Goal: Transaction & Acquisition: Obtain resource

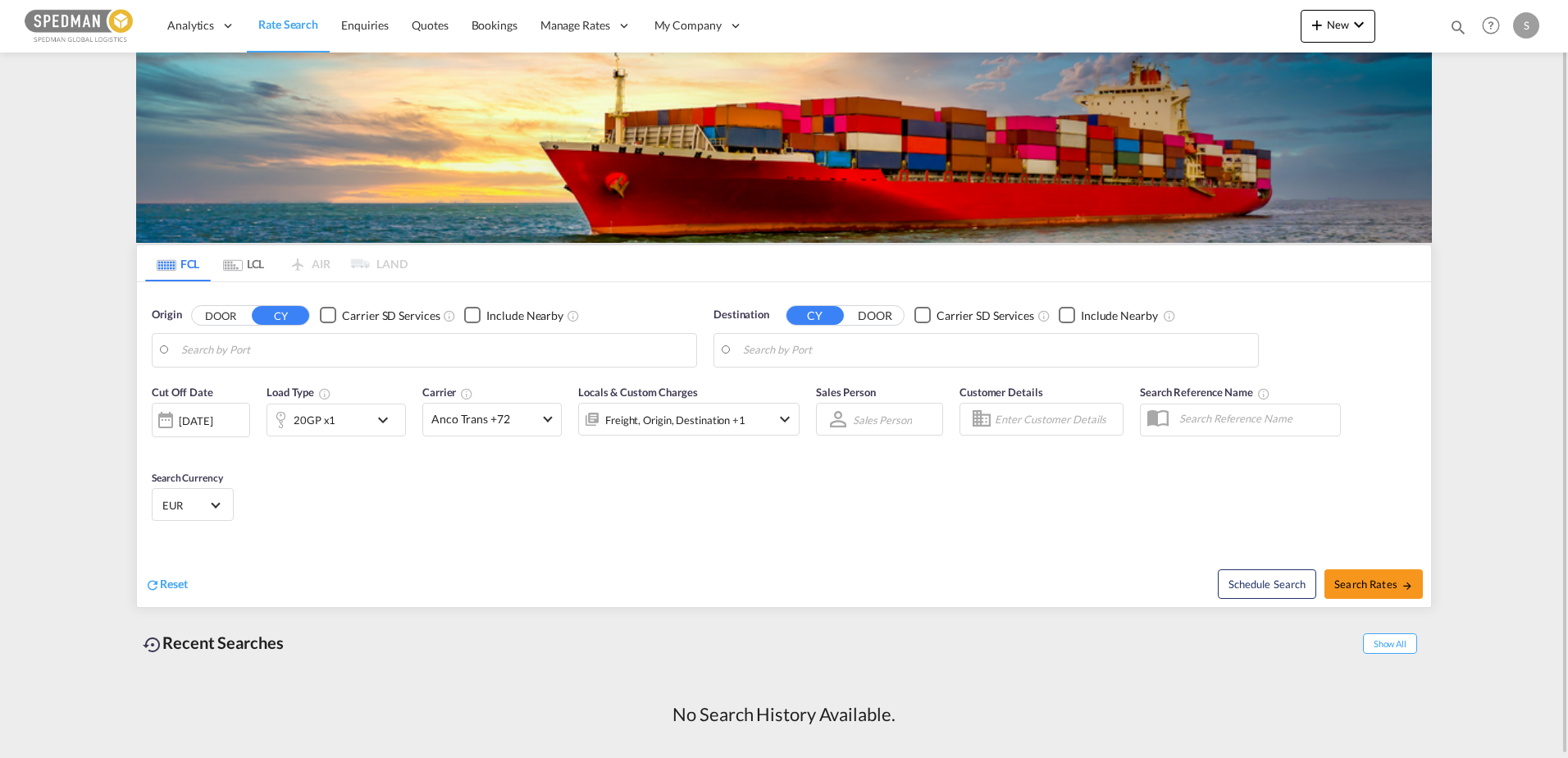
click at [575, 354] on input "Search by Port" at bounding box center [434, 350] width 507 height 25
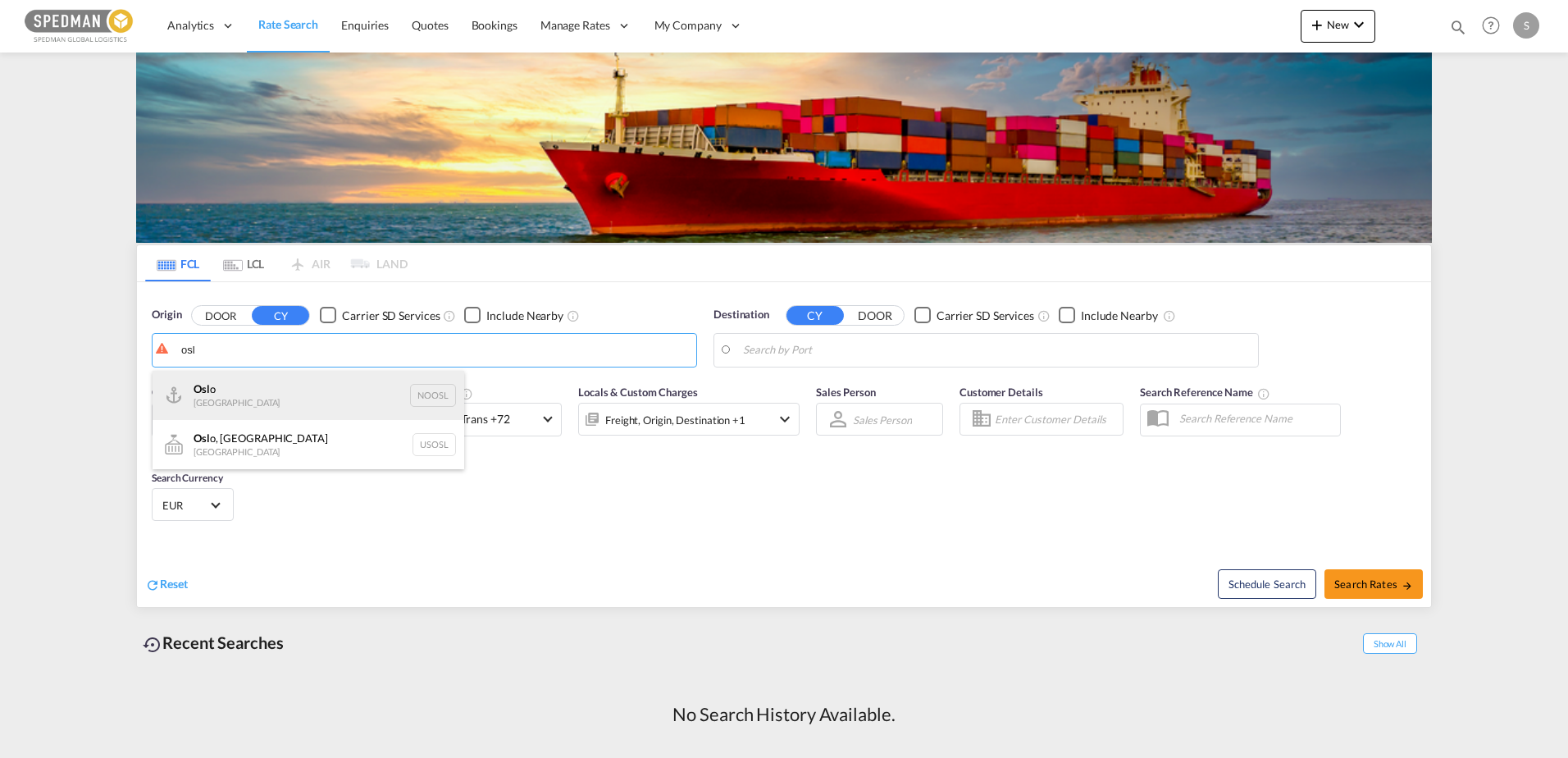
click at [264, 393] on div "Osl o Norway NOOSL" at bounding box center [309, 395] width 312 height 49
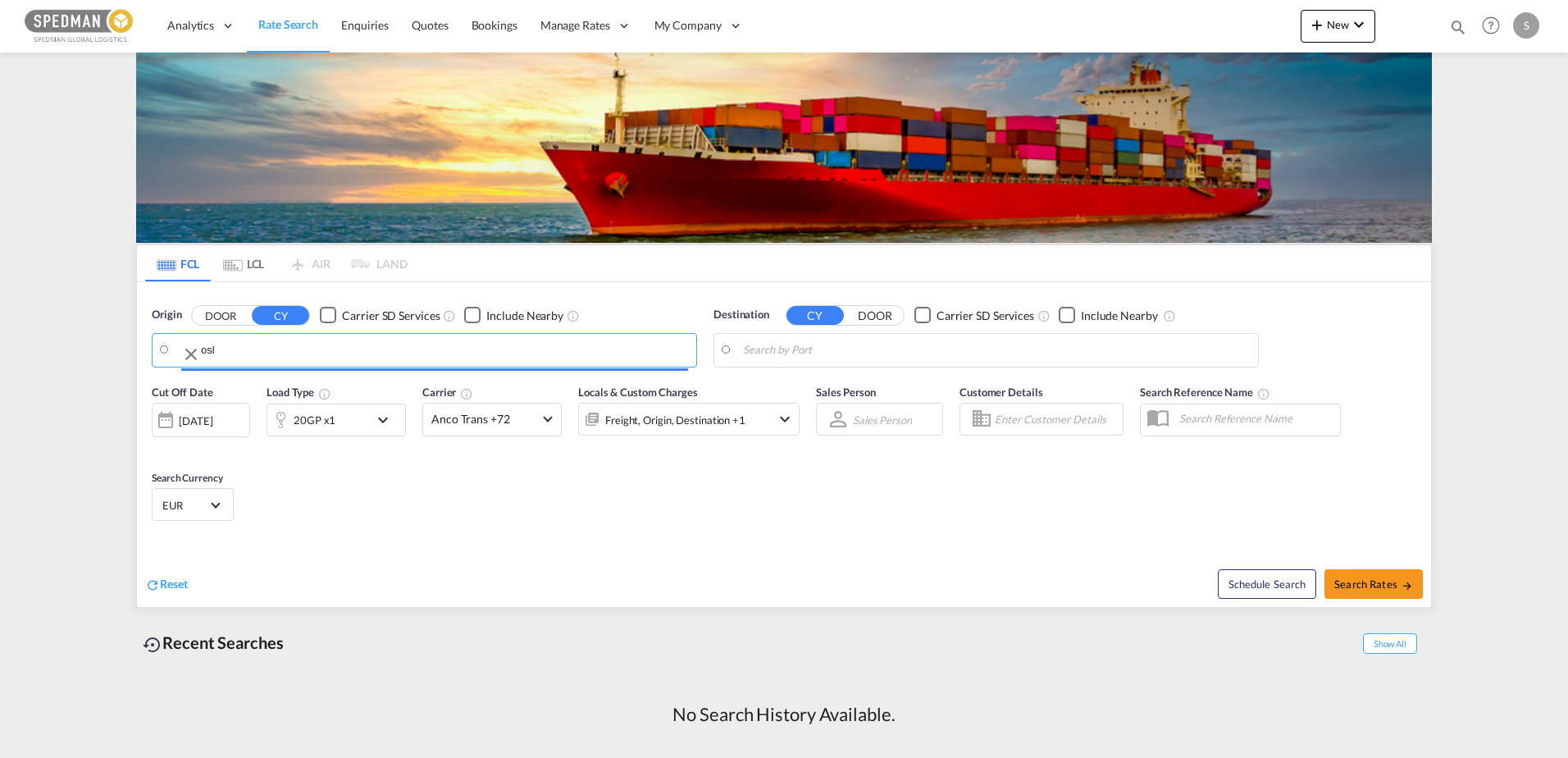
type input "Oslo, NOOSL"
click at [759, 354] on input "Search by Port" at bounding box center [996, 350] width 507 height 25
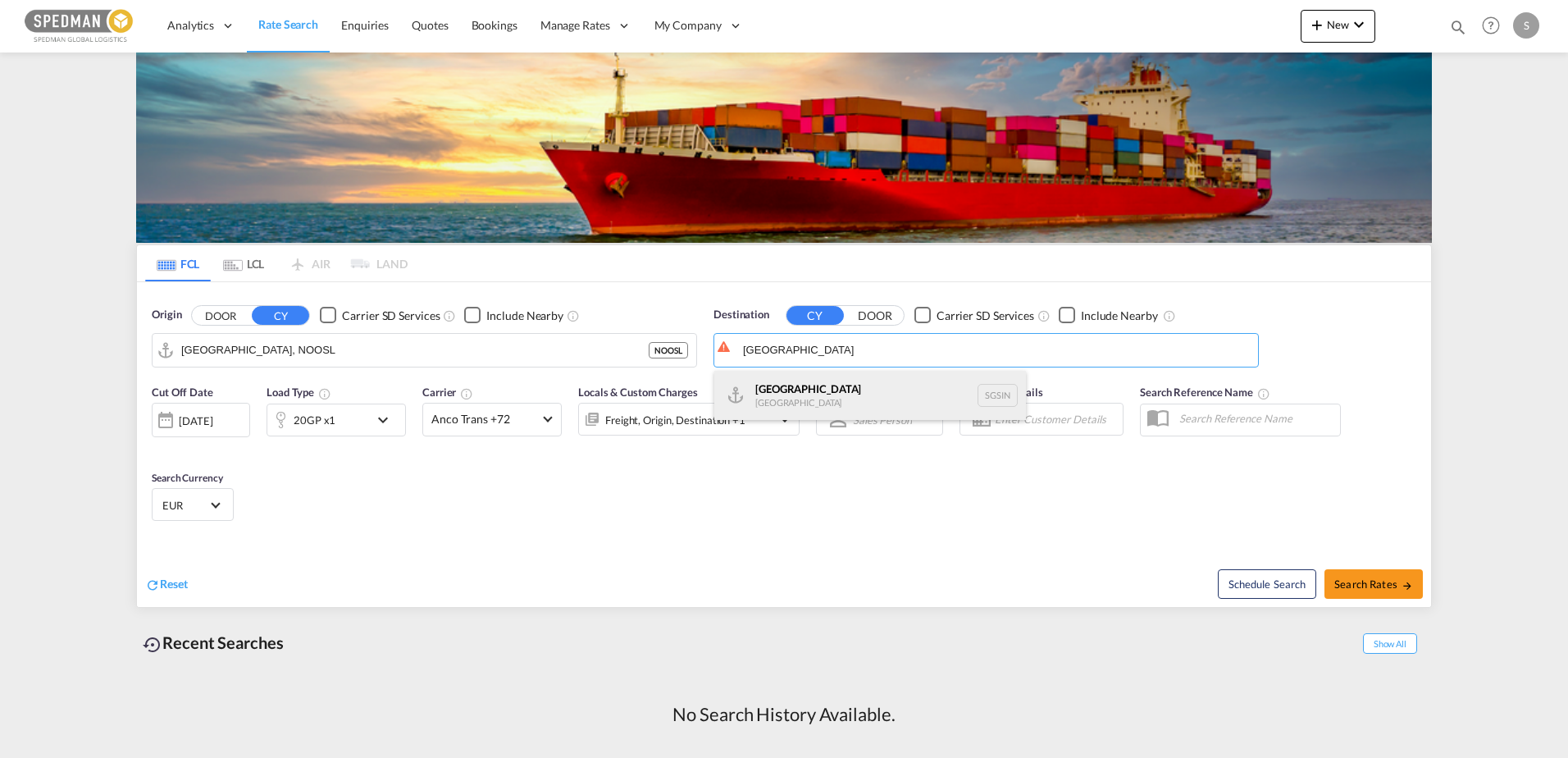
click at [794, 387] on div "Singapore Singapore SGSIN" at bounding box center [870, 395] width 312 height 49
type input "Singapore, SGSIN"
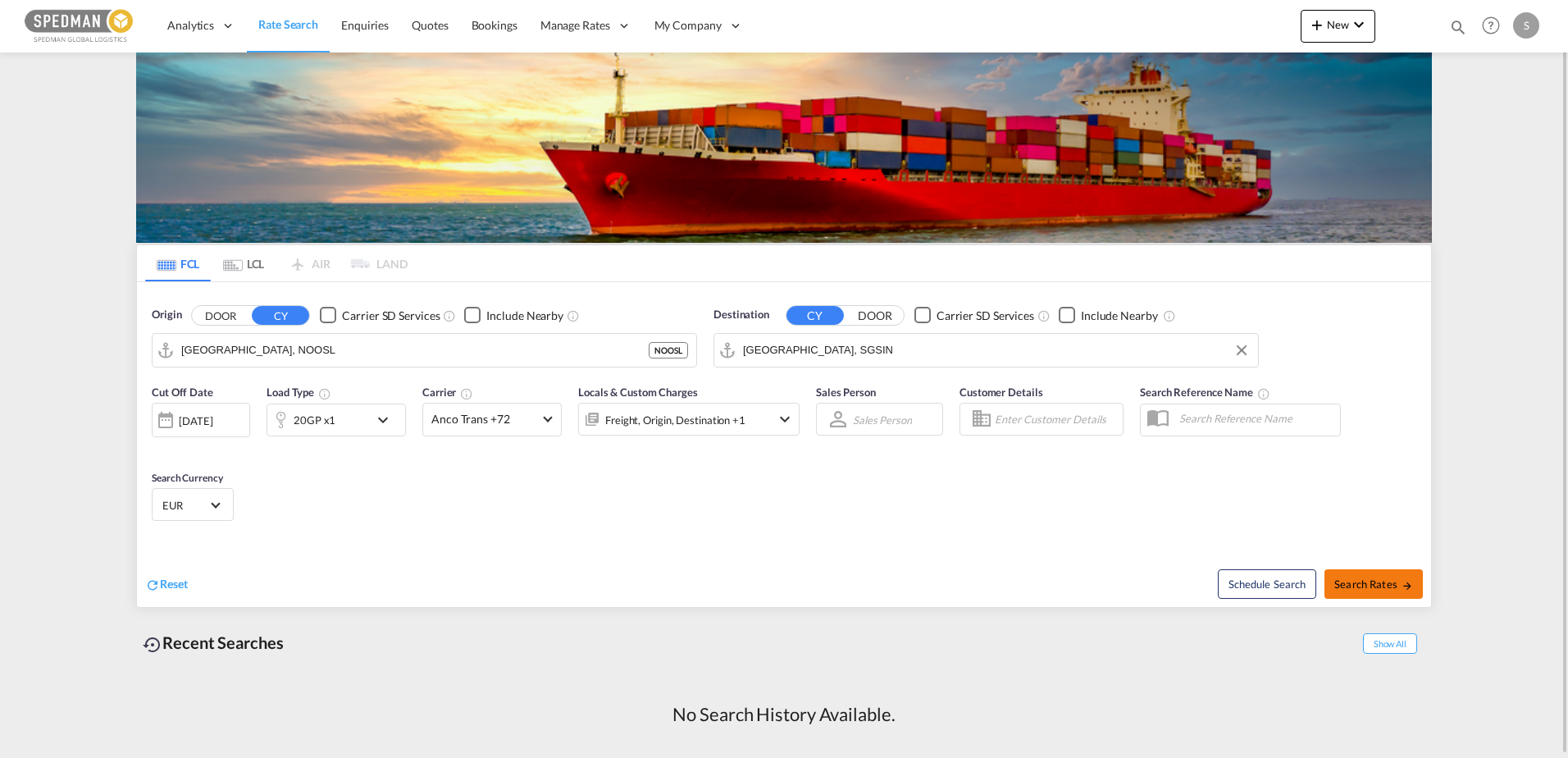
click at [1378, 577] on span "Search Rates" at bounding box center [1373, 583] width 79 height 13
type input "NOOSL to SGSIN / 4 Sep 2025"
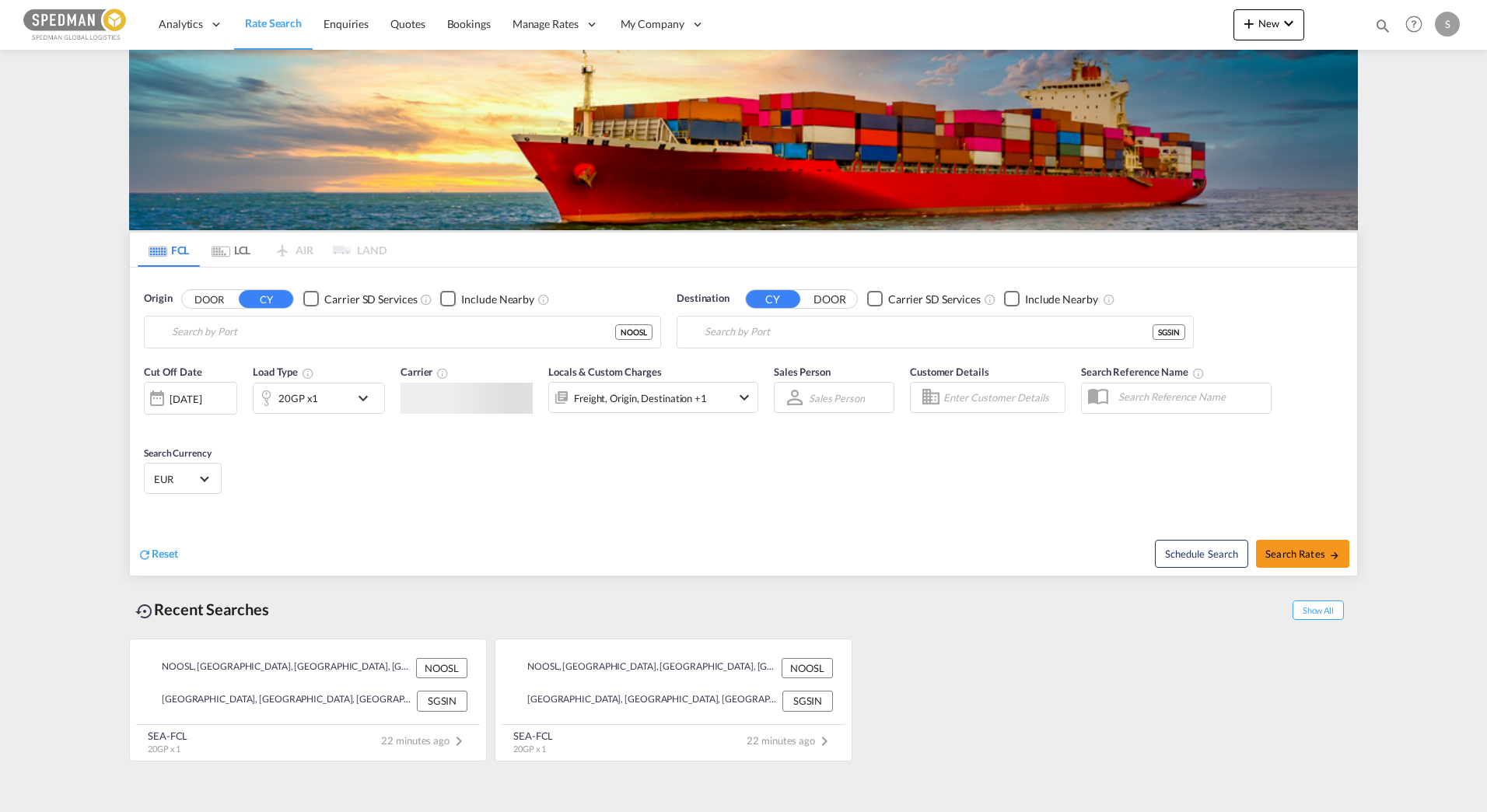
type input "[GEOGRAPHIC_DATA], NOOSL"
type input "[GEOGRAPHIC_DATA], SGSIN"
click at [467, 399] on span "Anco Trans +72" at bounding box center [459, 397] width 101 height 15
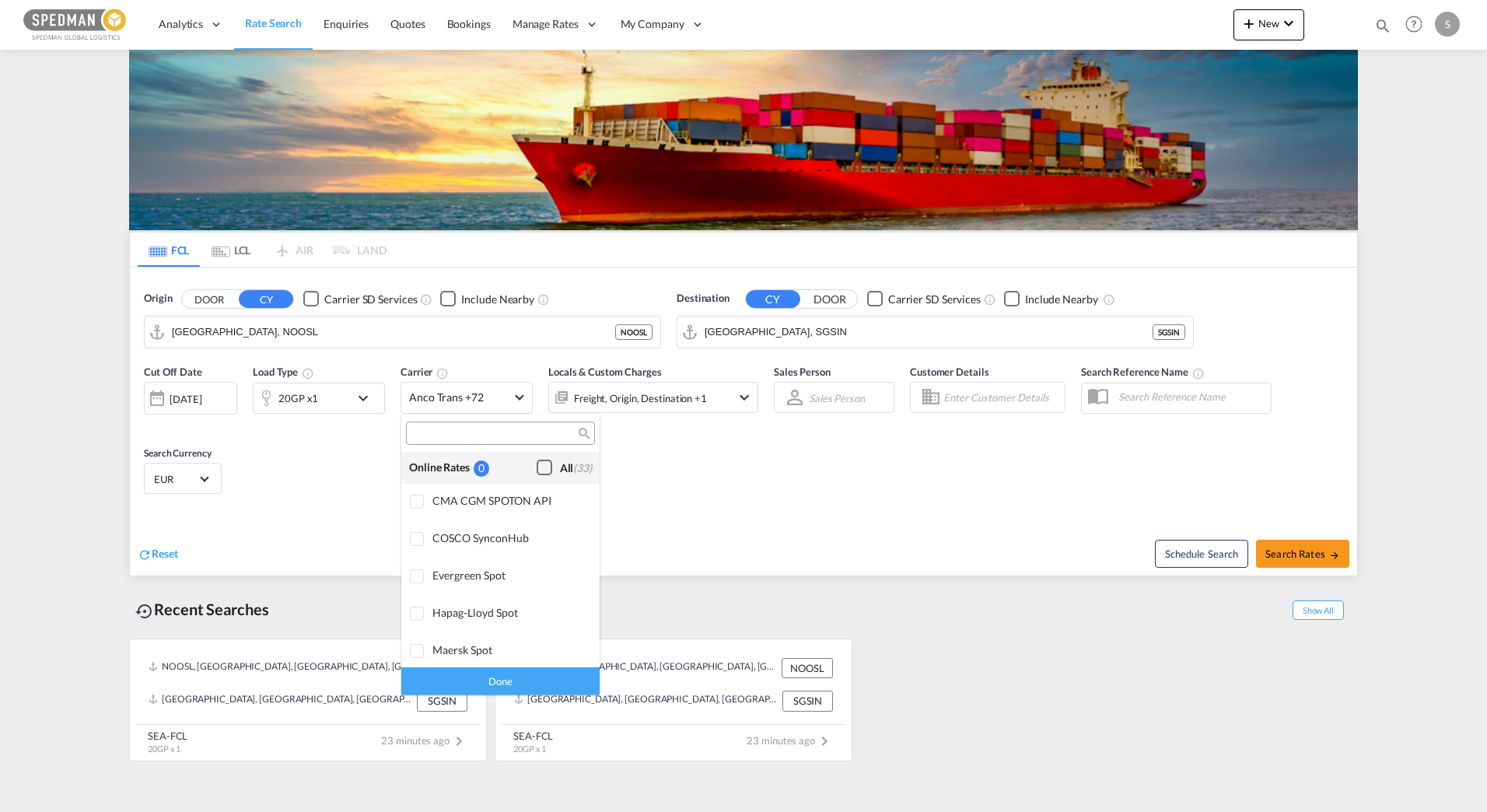
click at [537, 471] on div "Checkbox No Ink" at bounding box center [544, 466] width 15 height 15
click at [1287, 559] on md-backdrop at bounding box center [743, 406] width 1487 height 812
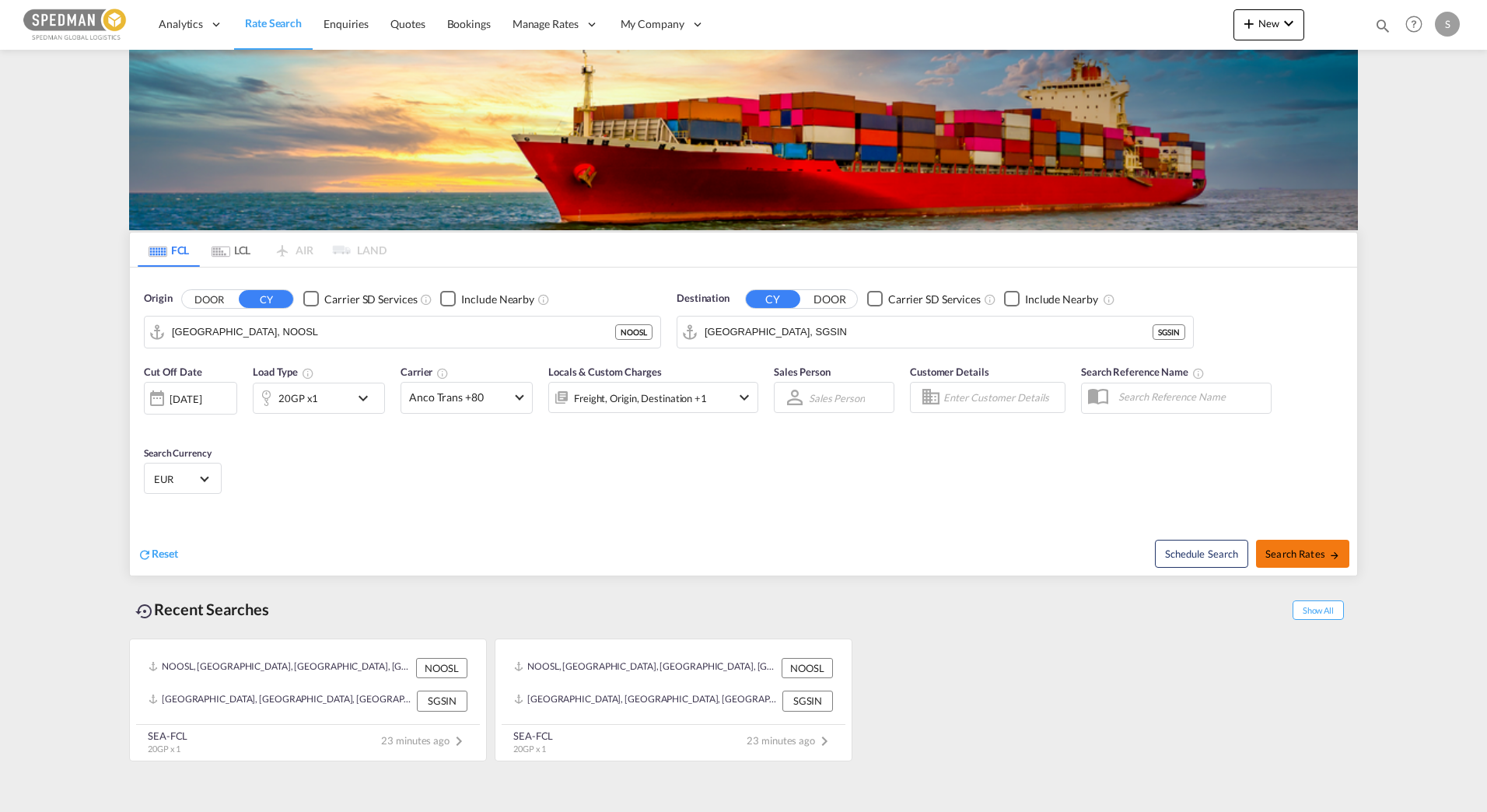
click at [1285, 556] on span "Search Rates" at bounding box center [1302, 553] width 75 height 12
type input "NOOSL to SGSIN / 4 Sep 2025"
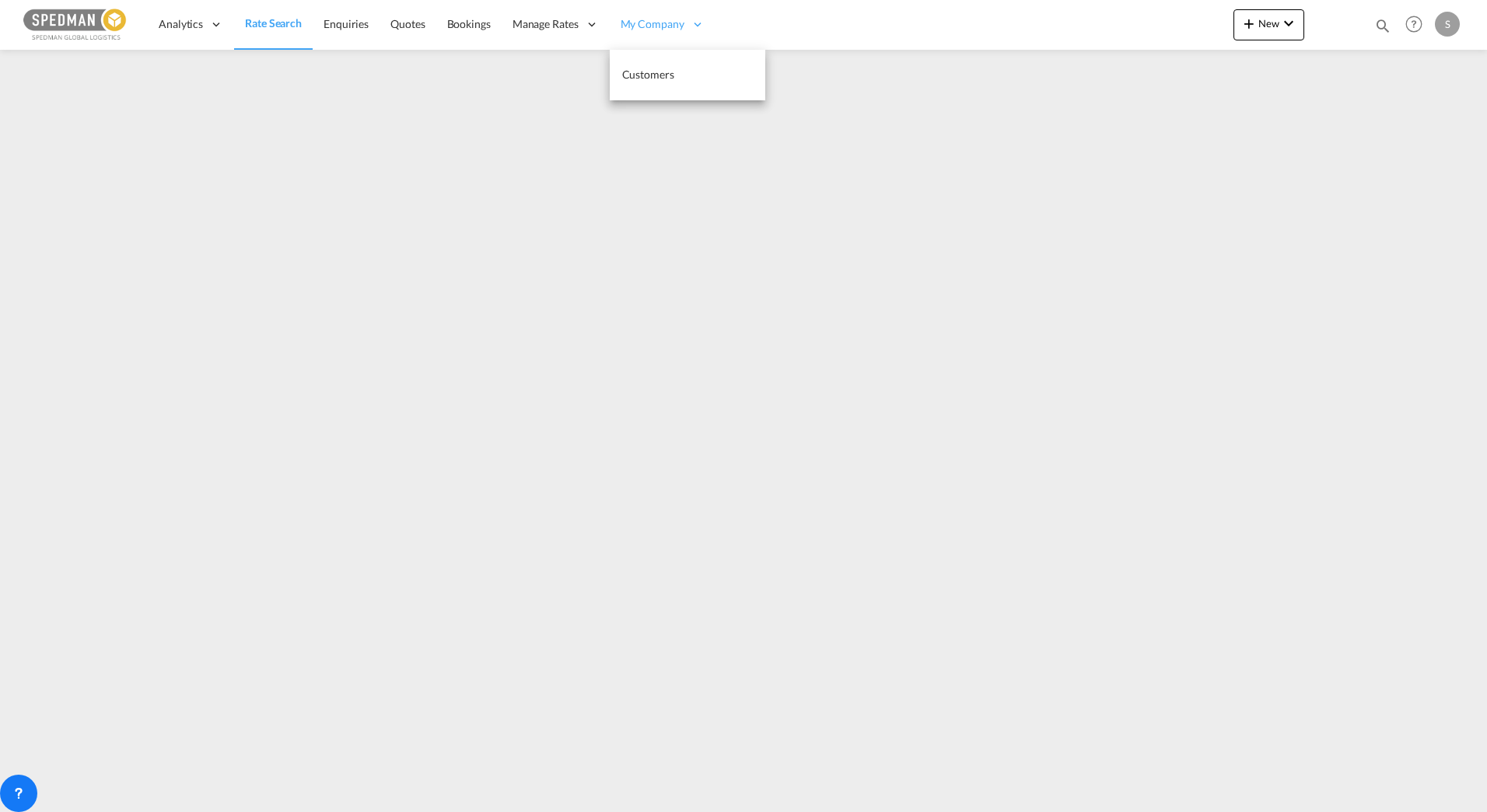
click at [667, 18] on span "My Company" at bounding box center [652, 23] width 64 height 15
click at [692, 25] on icon at bounding box center [697, 23] width 14 height 14
click at [663, 19] on span "My Company" at bounding box center [652, 23] width 64 height 15
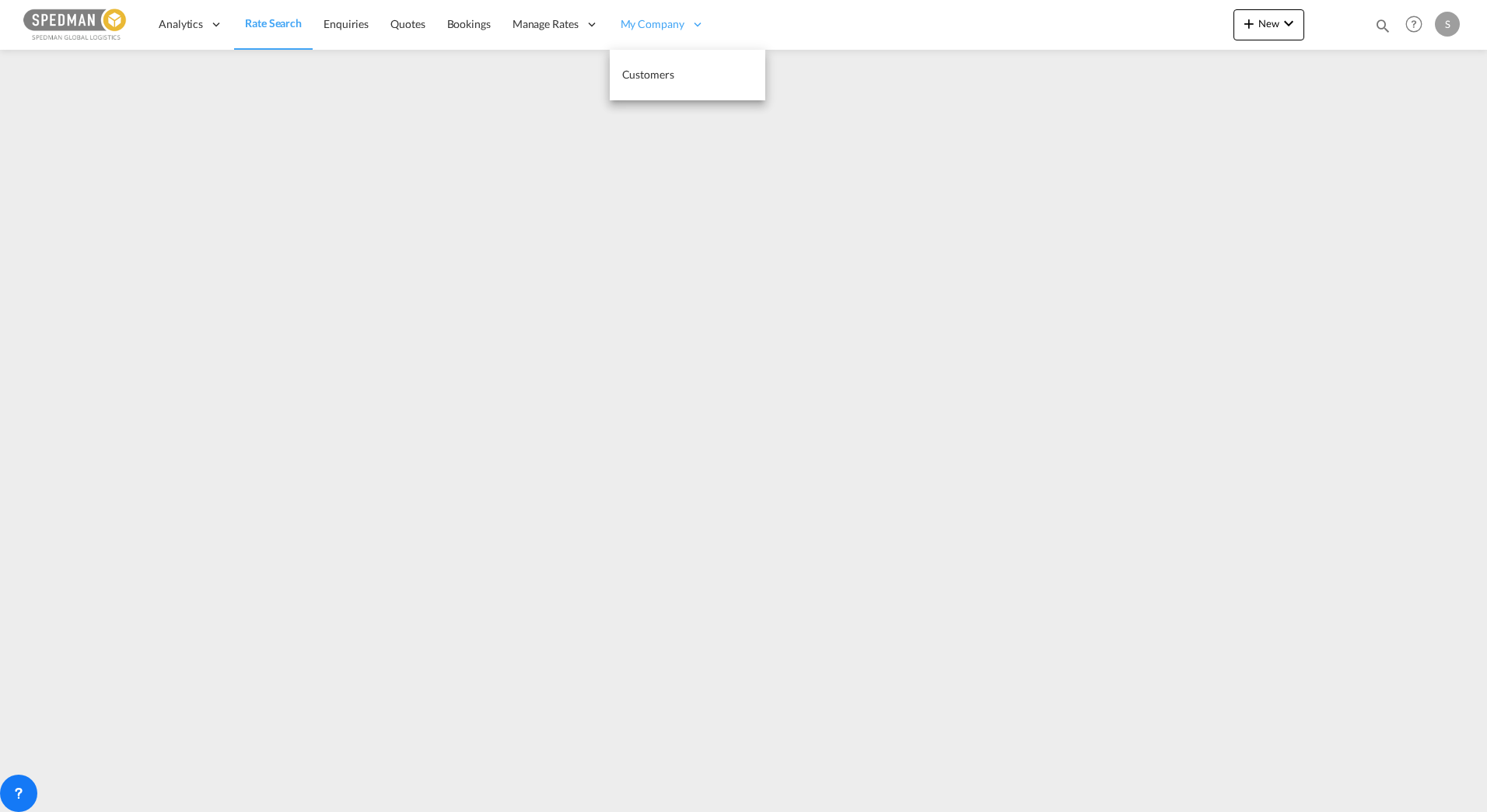
click at [663, 19] on span "My Company" at bounding box center [652, 23] width 64 height 15
click at [645, 15] on div "My Company" at bounding box center [663, 24] width 106 height 51
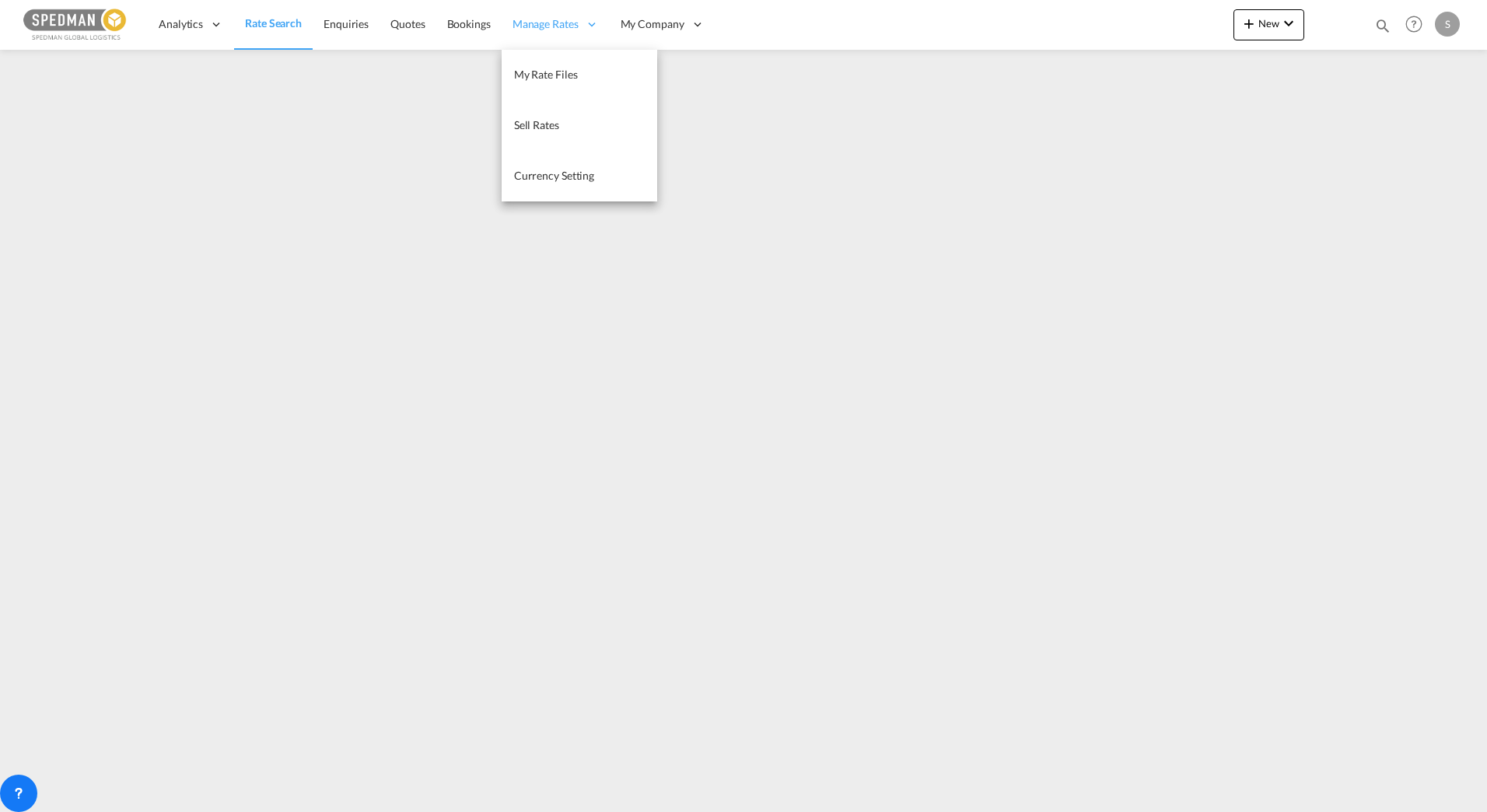
click at [524, 19] on span "Manage Rates" at bounding box center [546, 23] width 66 height 15
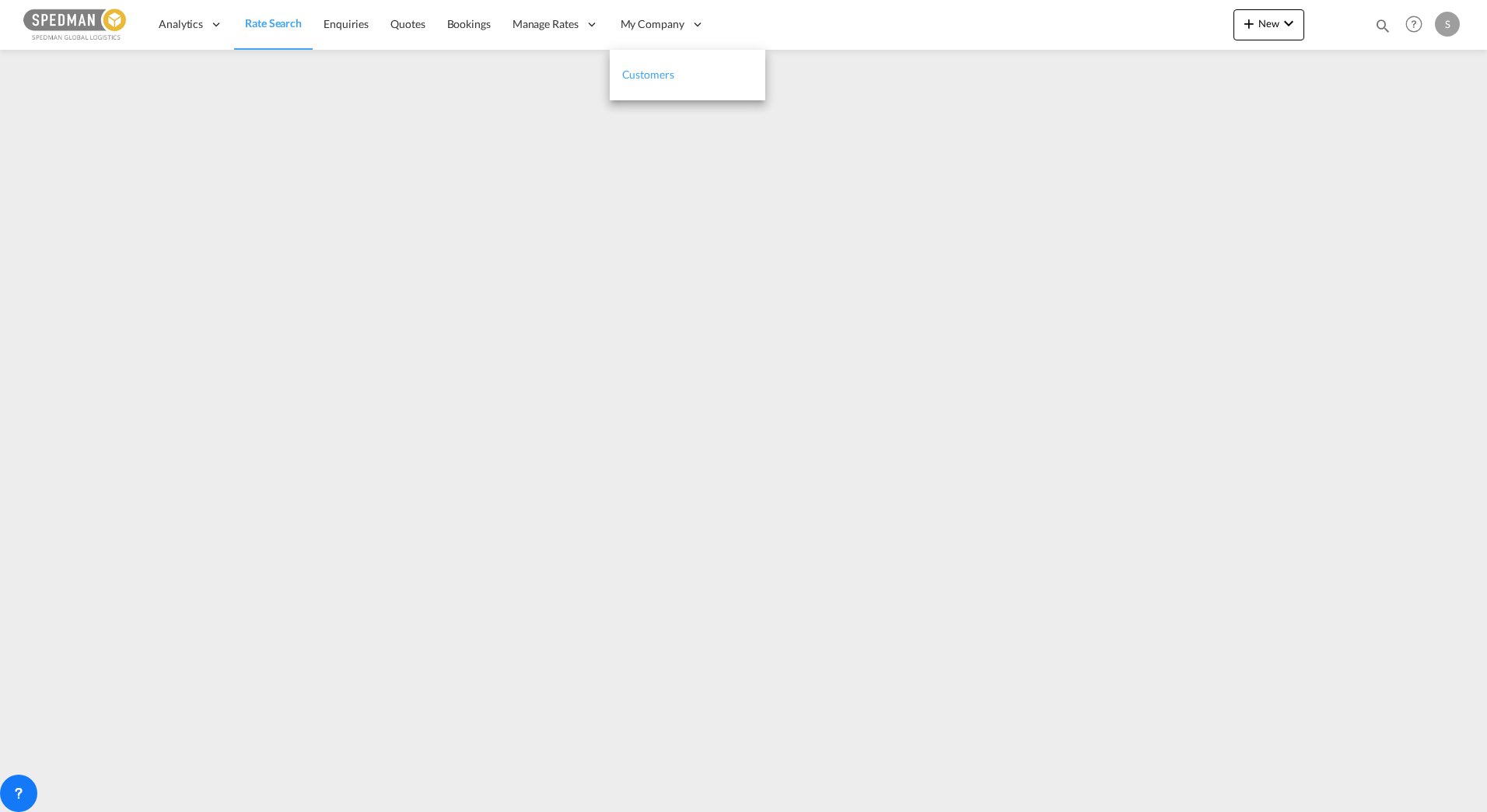
click at [649, 76] on span "Customers" at bounding box center [648, 74] width 52 height 13
